Goal: Navigation & Orientation: Find specific page/section

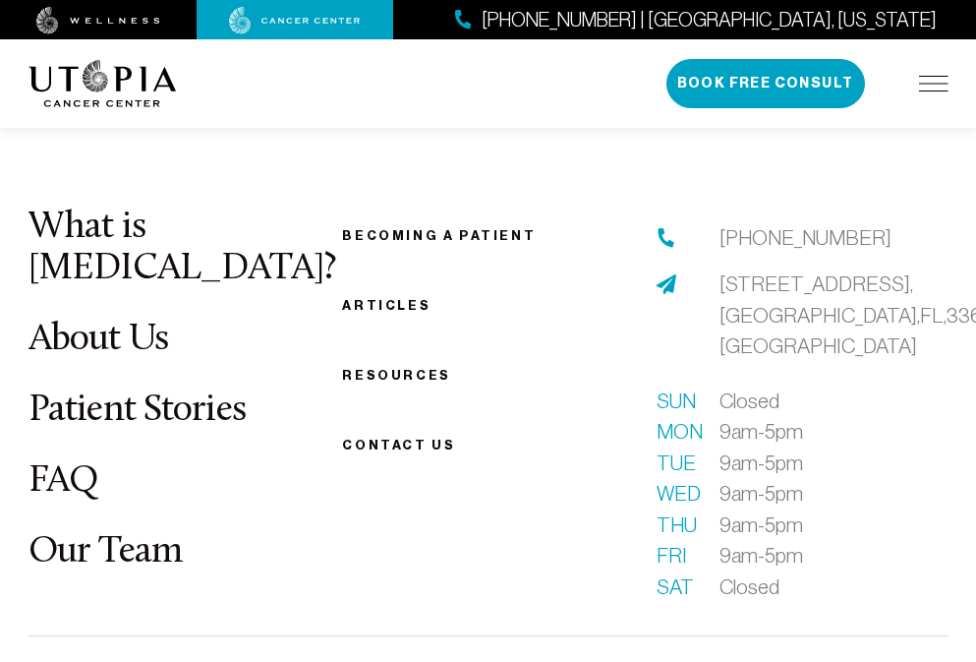
scroll to position [8270, 0]
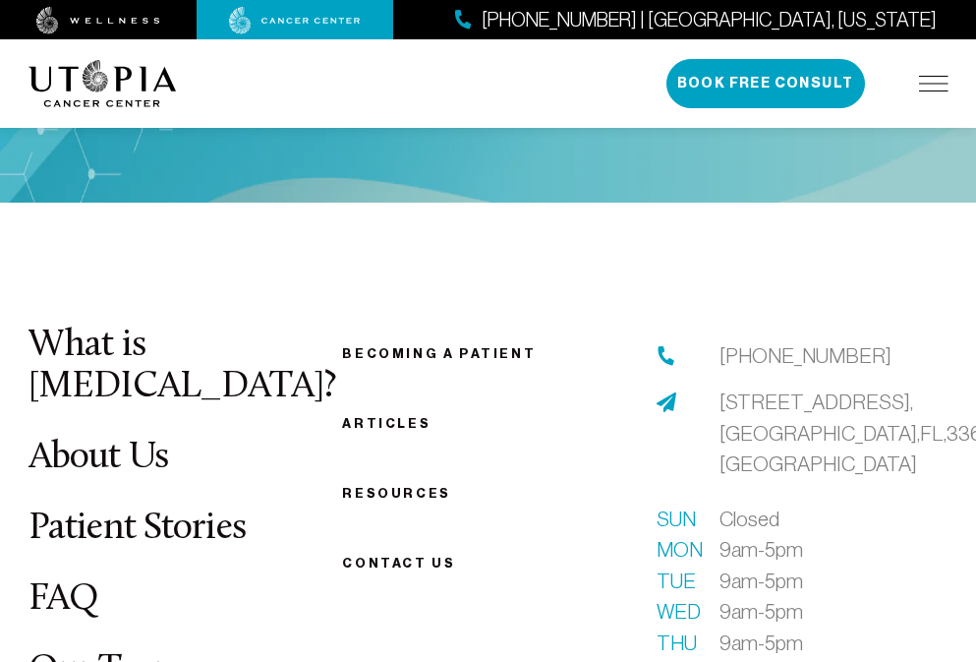
click at [104, 651] on link "Our Team" at bounding box center [106, 670] width 154 height 38
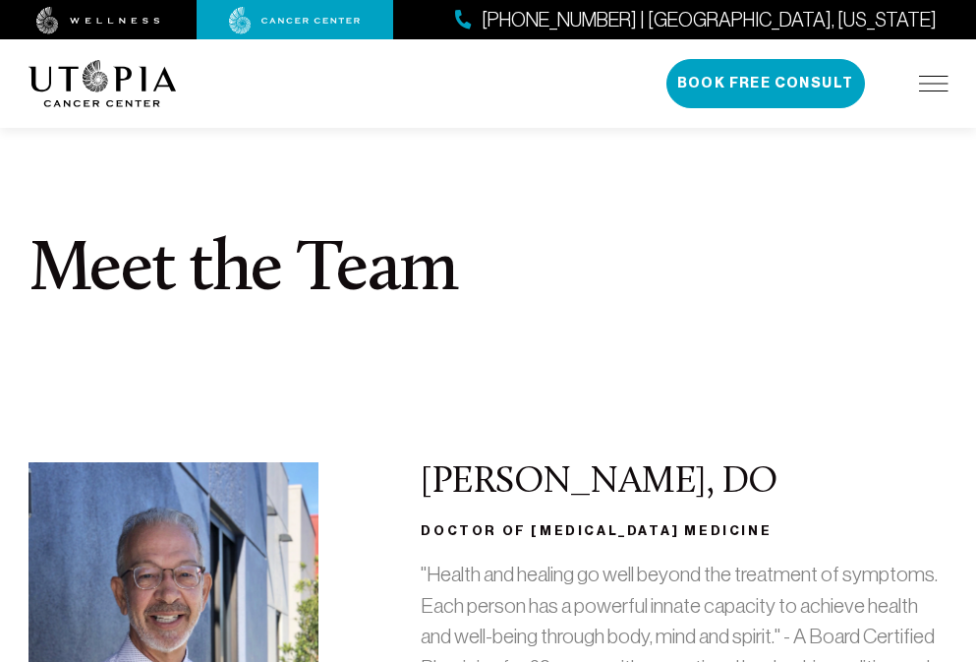
click at [102, 80] on img at bounding box center [103, 83] width 148 height 47
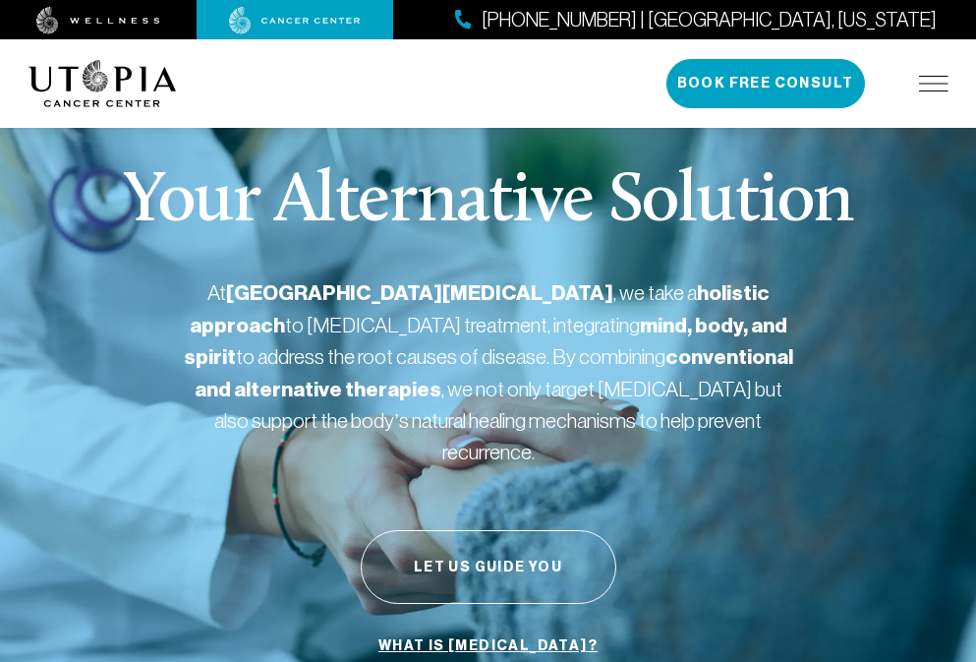
click at [98, 20] on img at bounding box center [98, 21] width 124 height 28
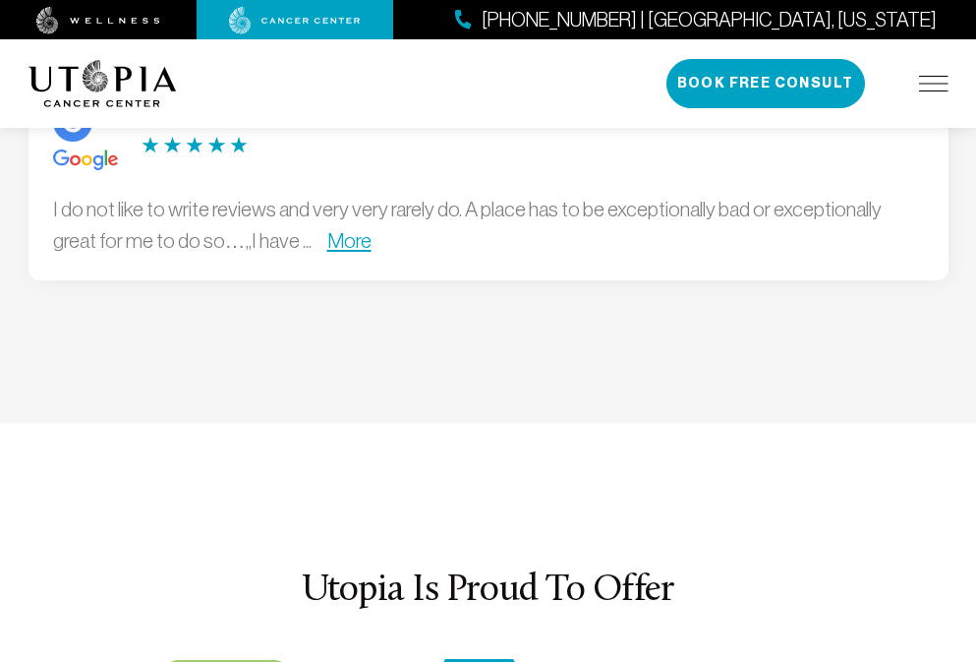
scroll to position [145, 0]
